Goal: Check status: Check status

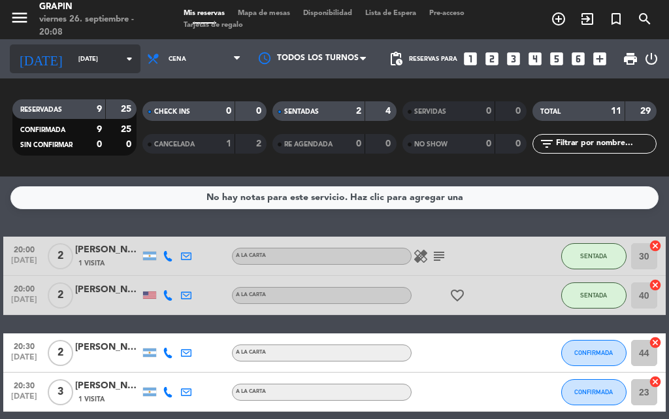
click at [74, 62] on input "[DATE]" at bounding box center [115, 59] width 86 height 20
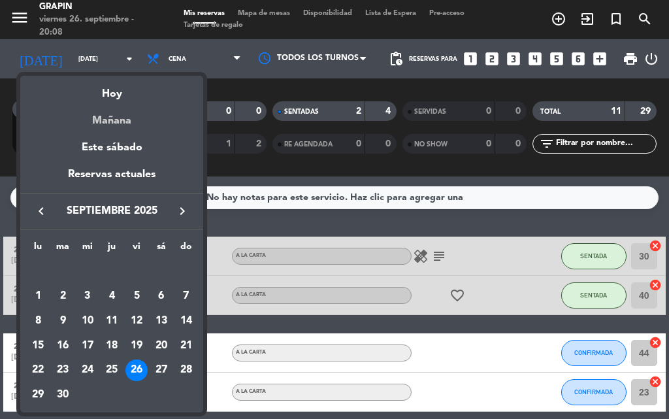
click at [119, 122] on div "Mañana" at bounding box center [111, 116] width 183 height 27
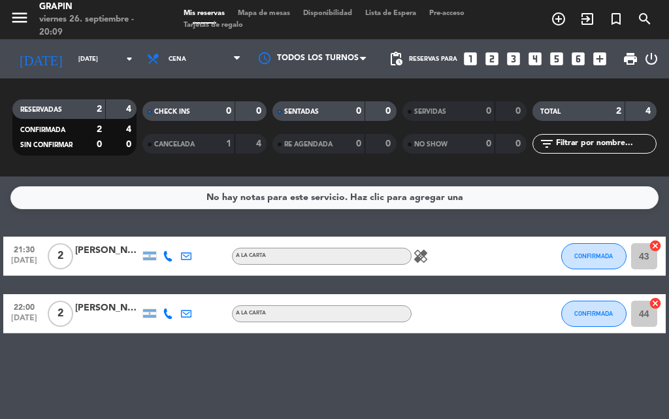
click at [420, 254] on icon "healing" at bounding box center [421, 256] width 16 height 16
click at [163, 182] on div "No hay notas para este servicio. Haz clic para agregar una 21:30 sep. 27 2 Rita…" at bounding box center [334, 297] width 669 height 242
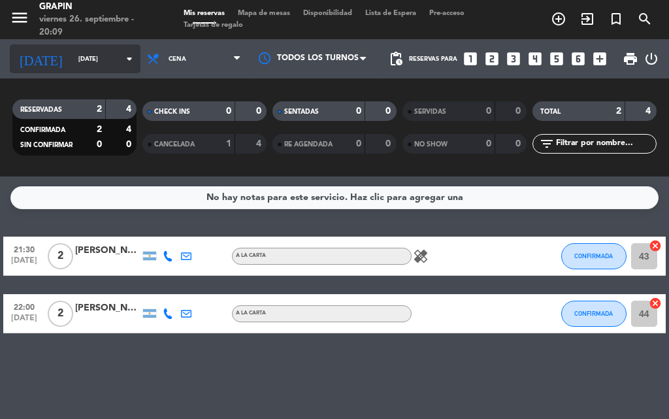
click at [85, 52] on input "sáb. 27 sep." at bounding box center [115, 59] width 86 height 20
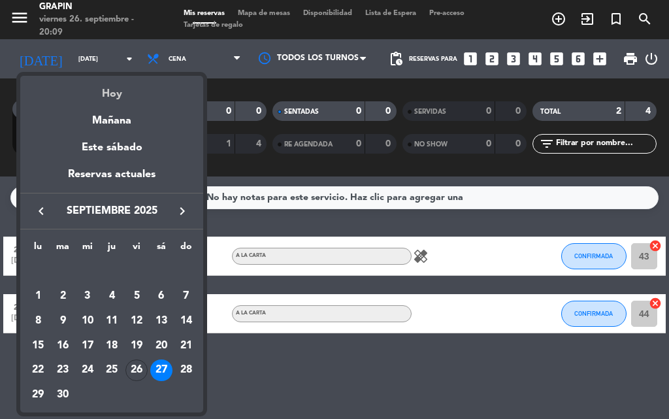
click at [103, 95] on div "Hoy" at bounding box center [111, 89] width 183 height 27
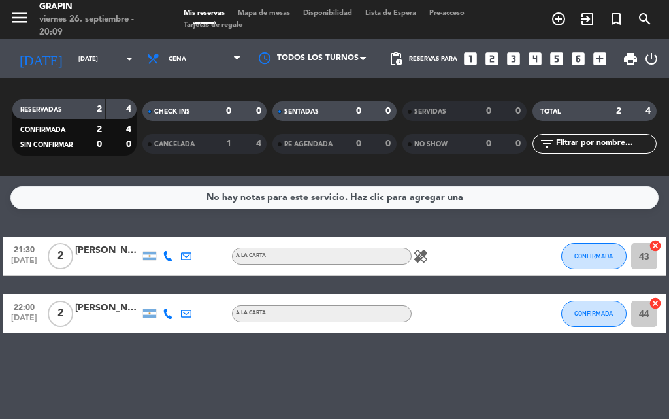
type input "[DATE]"
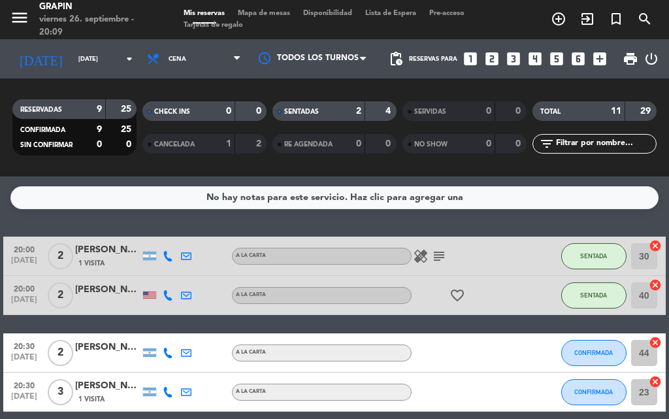
click at [118, 173] on div "RESERVADAS 9 25 CONFIRMADA 9 25 SIN CONFIRMAR 0 0 CHECK INS 0 0 CANCELADA 1 2 S…" at bounding box center [334, 127] width 669 height 98
click at [342, 222] on div "No hay notas para este servicio. Haz clic para agregar una 20:00 [DATE] 2 [PERS…" at bounding box center [334, 297] width 669 height 242
